Goal: Find specific page/section: Find specific page/section

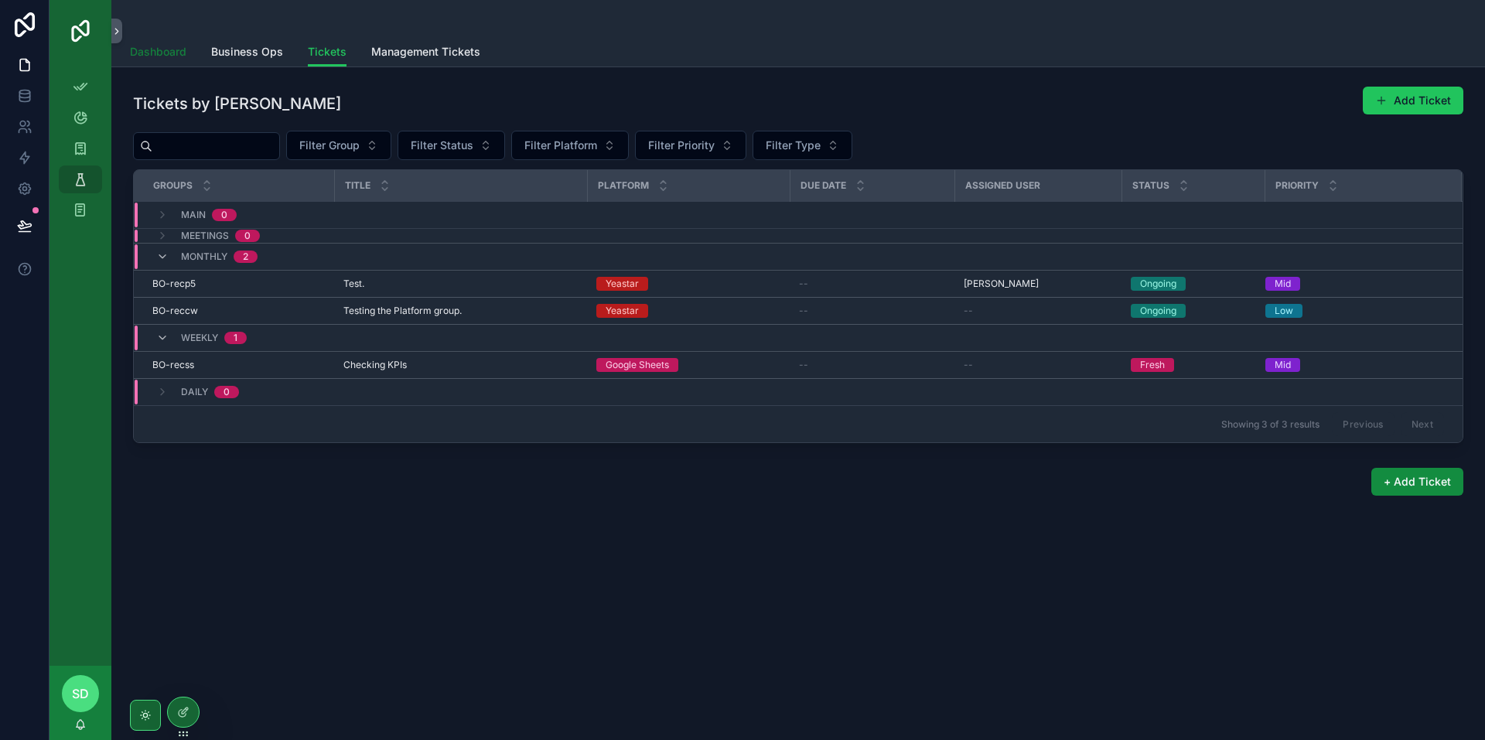
drag, startPoint x: 185, startPoint y: 48, endPoint x: 1460, endPoint y: 736, distance: 1449.5
click at [185, 48] on span "Dashboard" at bounding box center [158, 51] width 56 height 15
click at [265, 50] on span "Business Ops" at bounding box center [247, 51] width 72 height 15
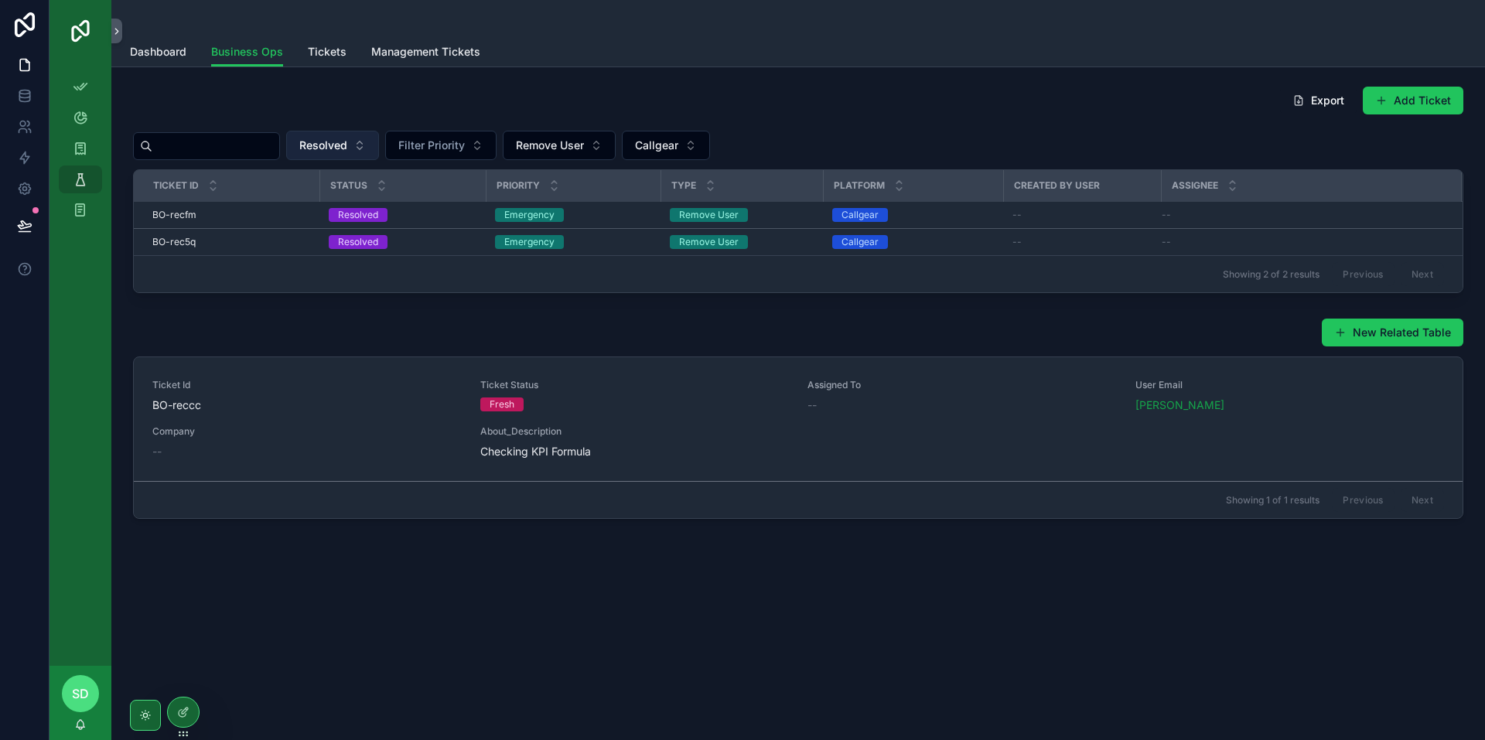
click at [347, 149] on span "Resolved" at bounding box center [323, 145] width 48 height 15
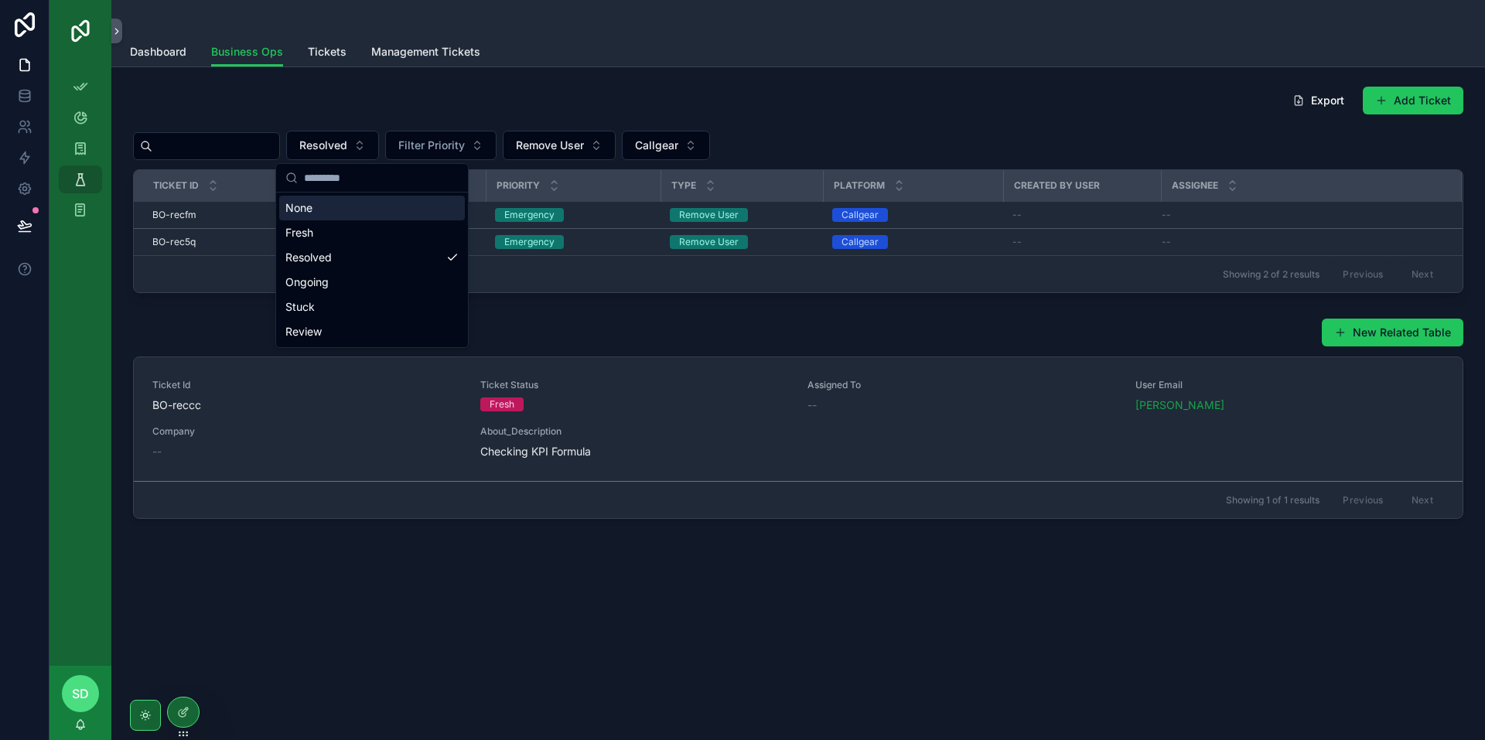
click at [401, 210] on div "None" at bounding box center [372, 208] width 186 height 25
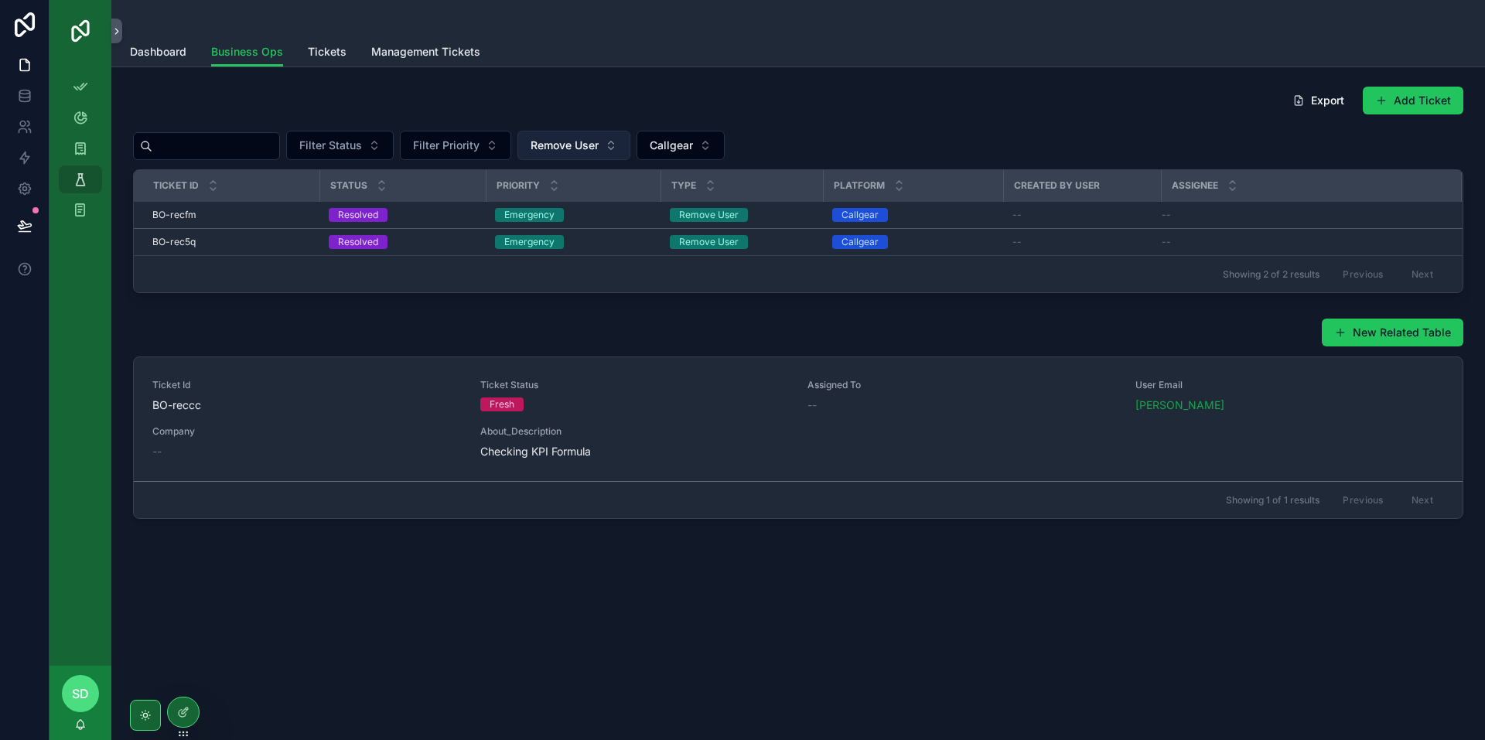
click at [590, 145] on span "Remove User" at bounding box center [565, 145] width 68 height 15
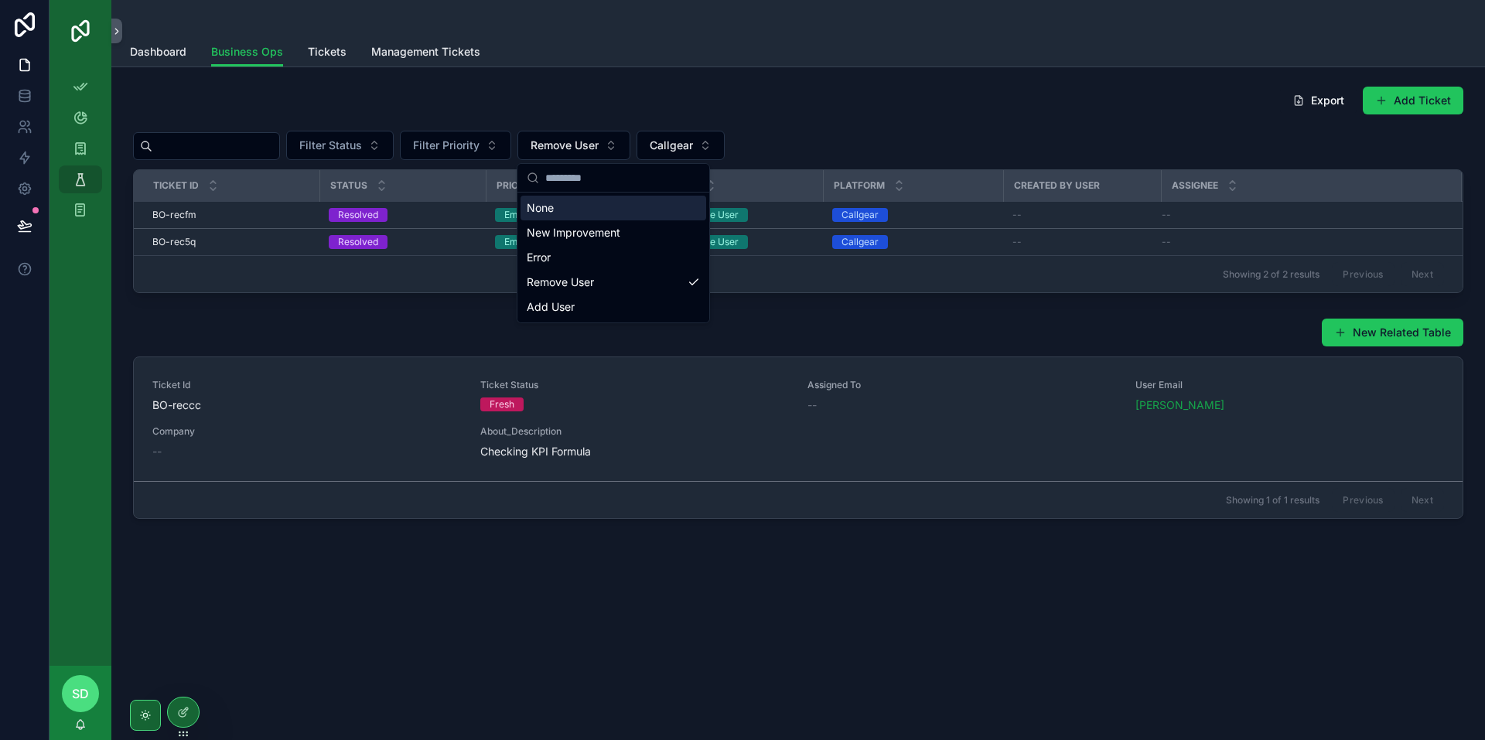
click at [611, 211] on div "None" at bounding box center [614, 208] width 186 height 25
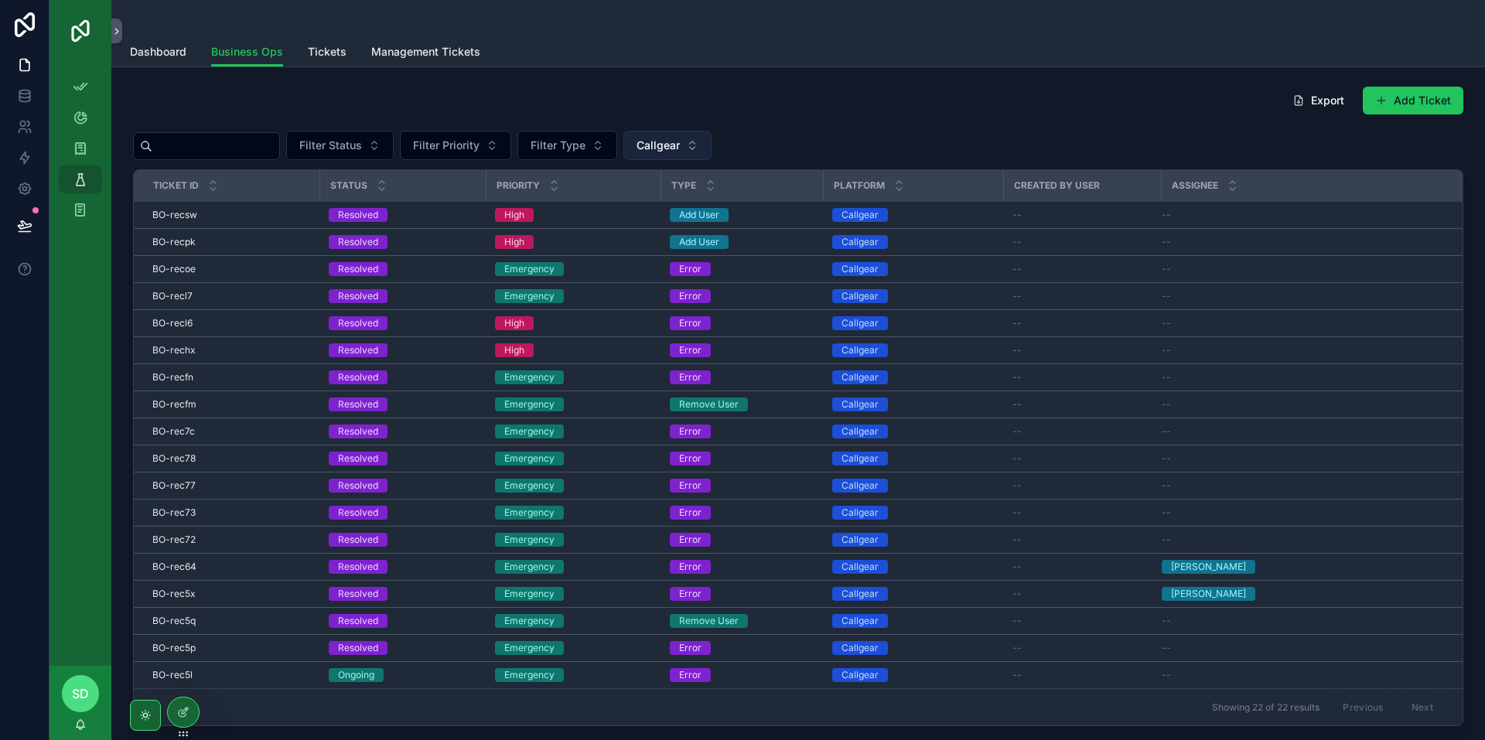
click at [672, 145] on button "Callgear" at bounding box center [667, 145] width 88 height 29
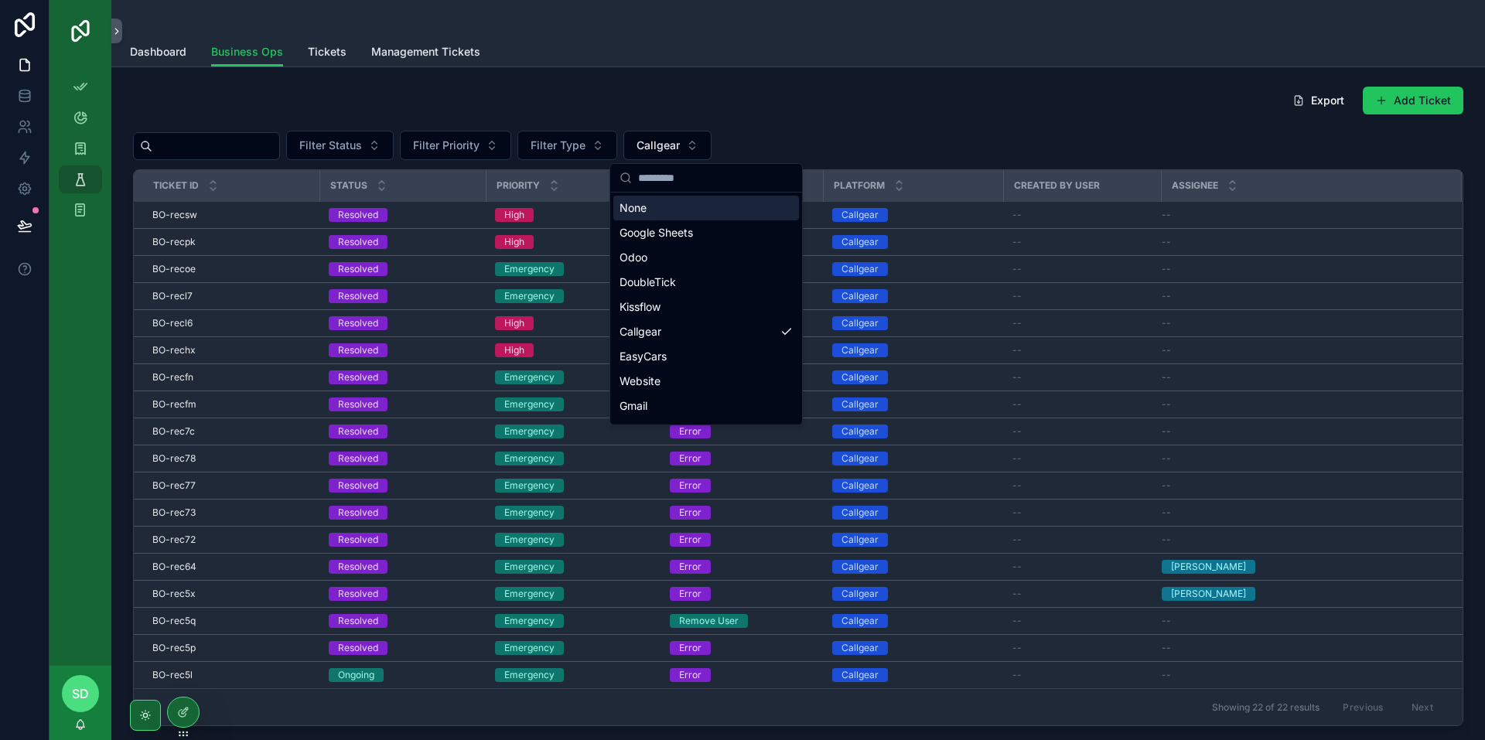
click at [647, 213] on div "None" at bounding box center [706, 208] width 186 height 25
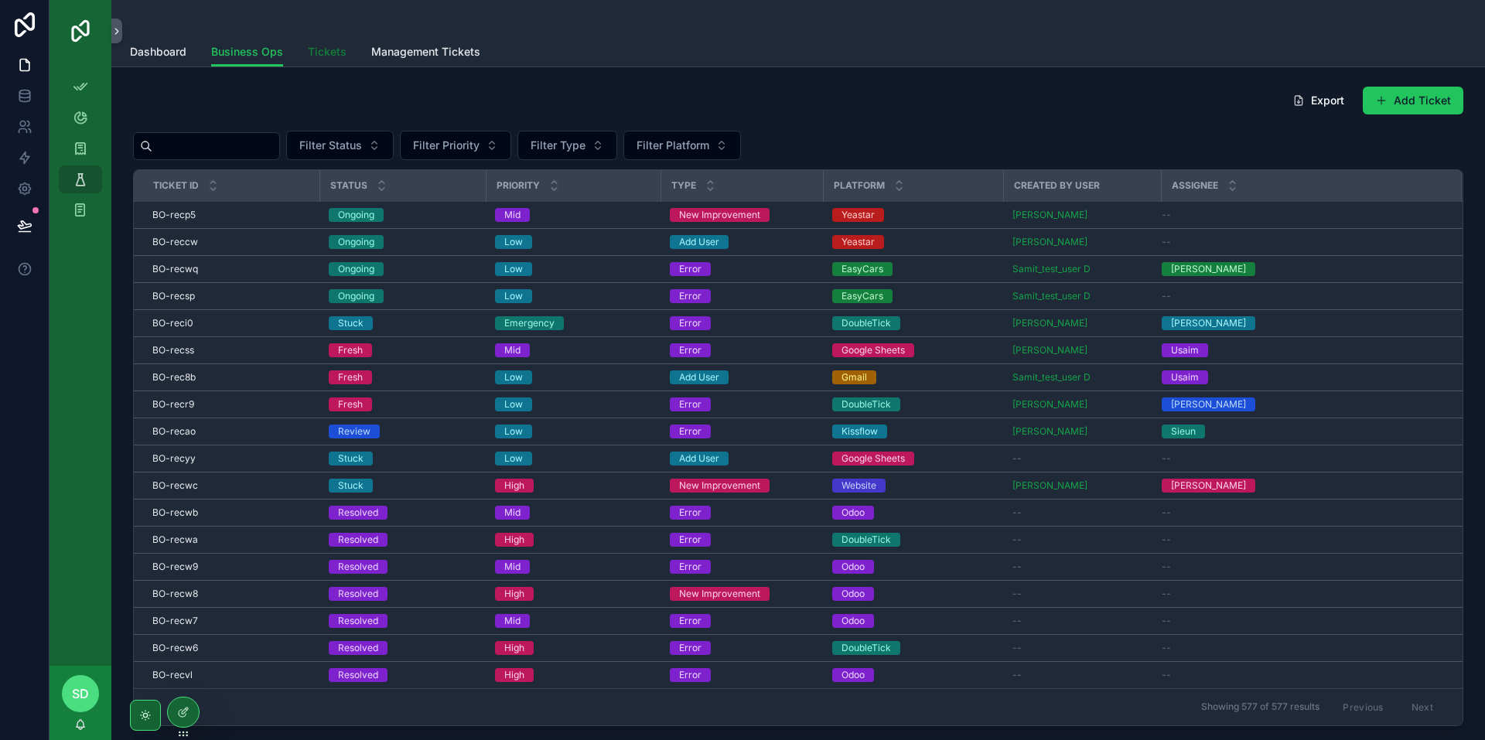
click at [323, 56] on span "Tickets" at bounding box center [327, 51] width 39 height 15
